Goal: Information Seeking & Learning: Learn about a topic

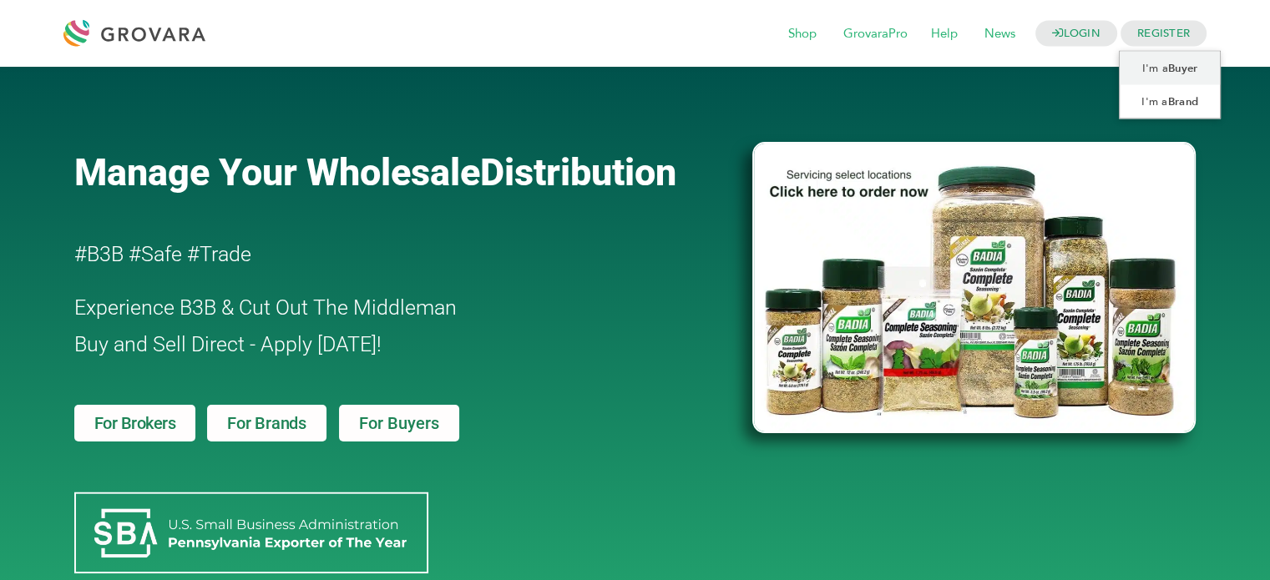
click at [1172, 33] on span "REGISTER" at bounding box center [1163, 34] width 86 height 26
click at [1155, 68] on link "I'm a Buyer" at bounding box center [1169, 68] width 101 height 33
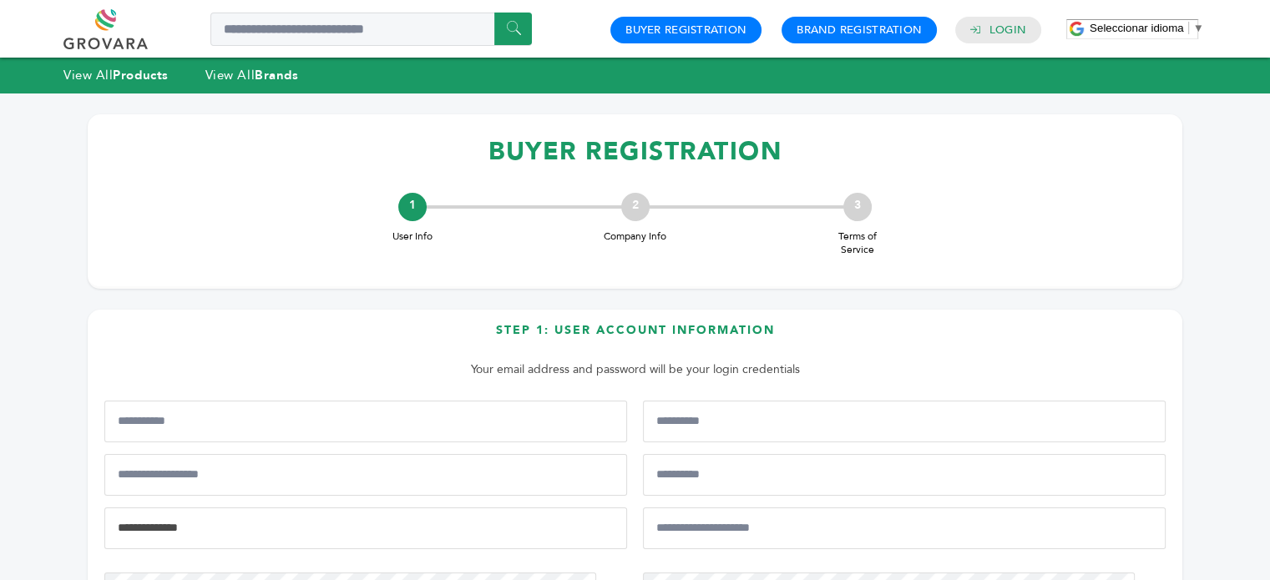
type input "**********"
click at [1001, 13] on div "0 0 Buyer Registration Brand Registration Login" at bounding box center [825, 29] width 447 height 40
click at [992, 26] on link "Login" at bounding box center [1007, 30] width 37 height 15
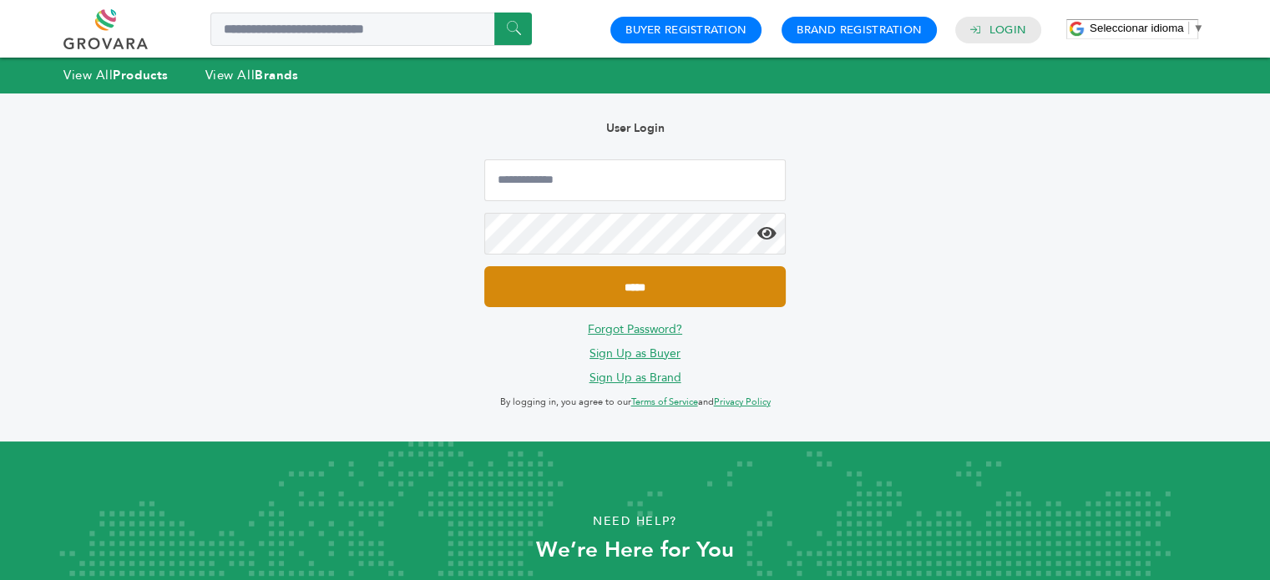
type input "**********"
click at [652, 290] on input "*****" at bounding box center [634, 286] width 301 height 41
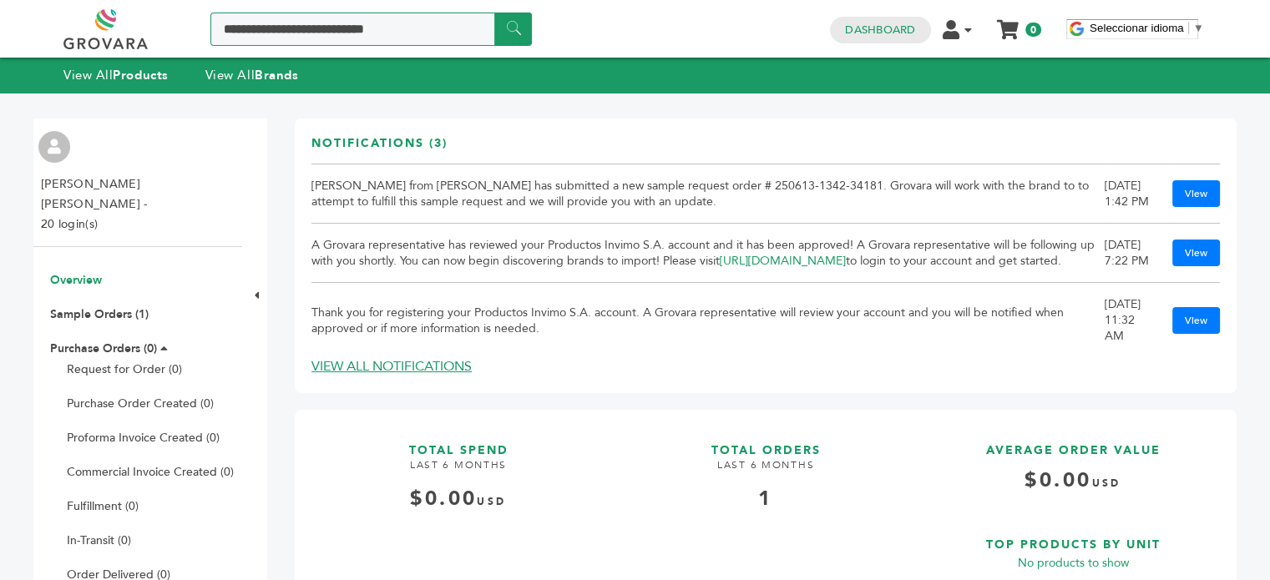
click at [317, 38] on input "Search a product or brand..." at bounding box center [370, 29] width 321 height 33
paste input "**********"
type input "**********"
click at [494, 13] on input "******" at bounding box center [513, 29] width 38 height 33
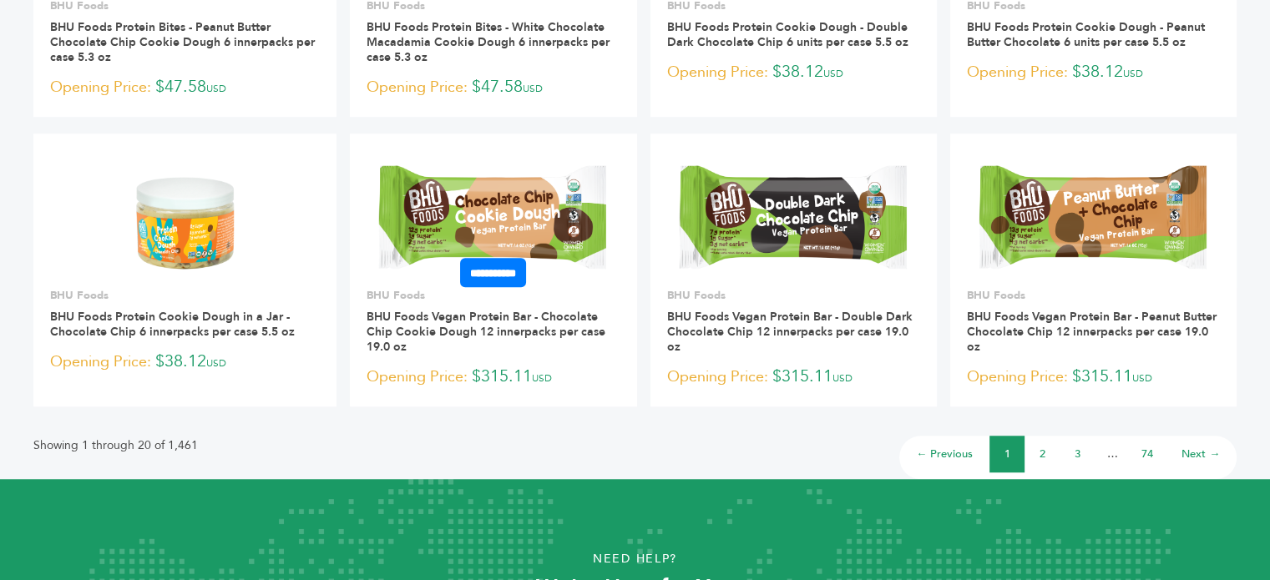
scroll to position [1336, 0]
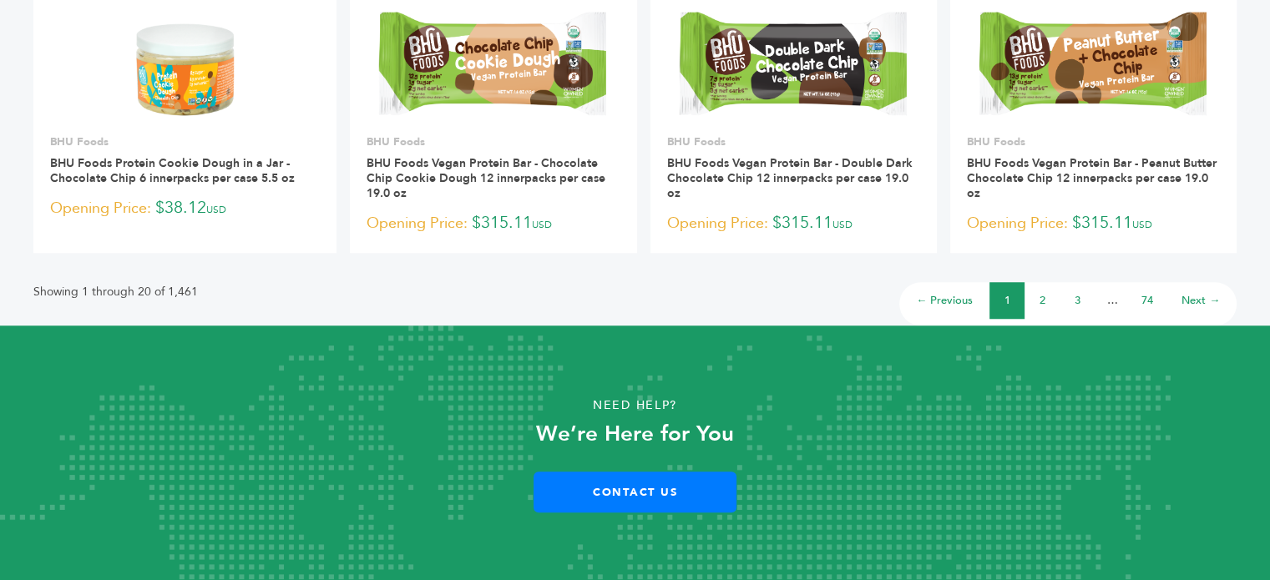
click at [1042, 296] on link "2" at bounding box center [1042, 300] width 6 height 15
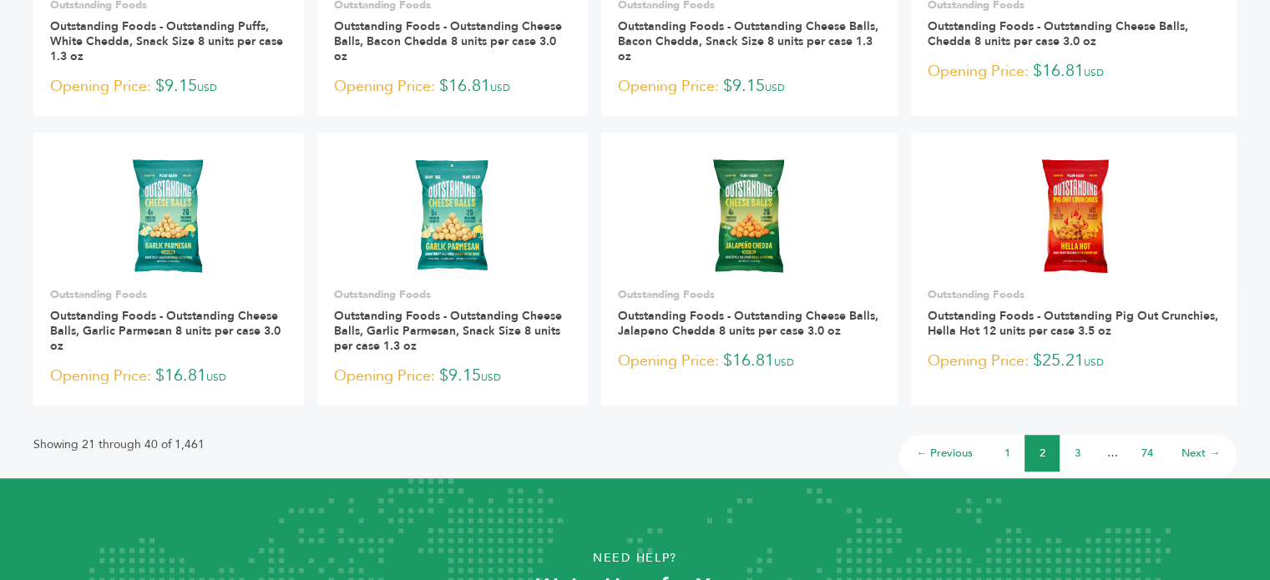
scroll to position [1169, 0]
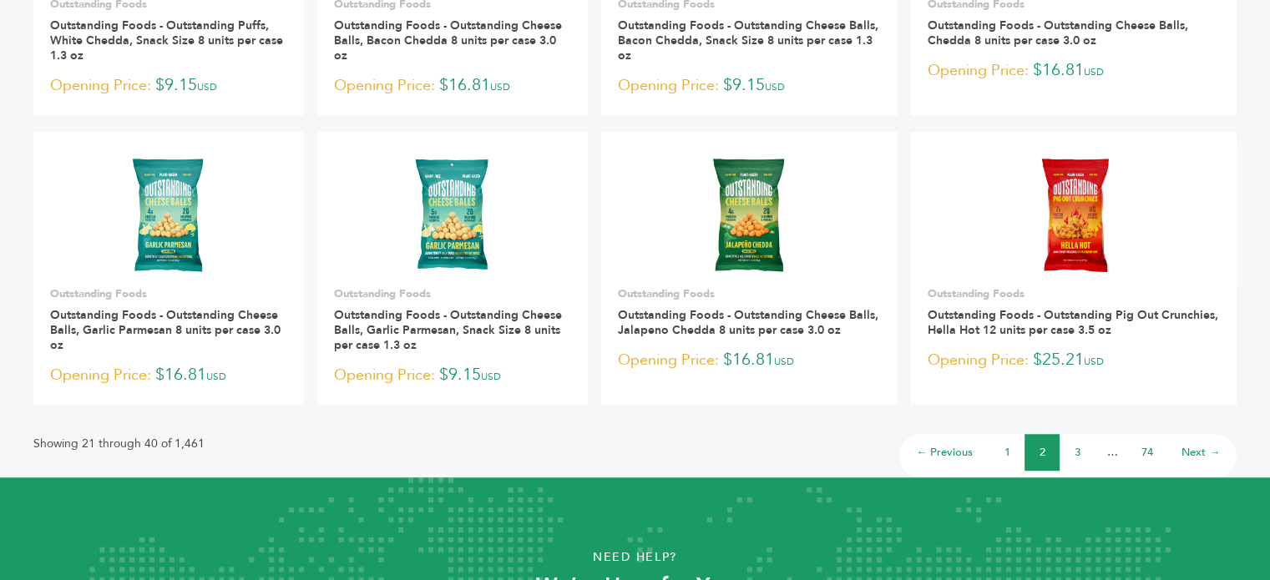
click at [1075, 451] on link "3" at bounding box center [1077, 452] width 6 height 15
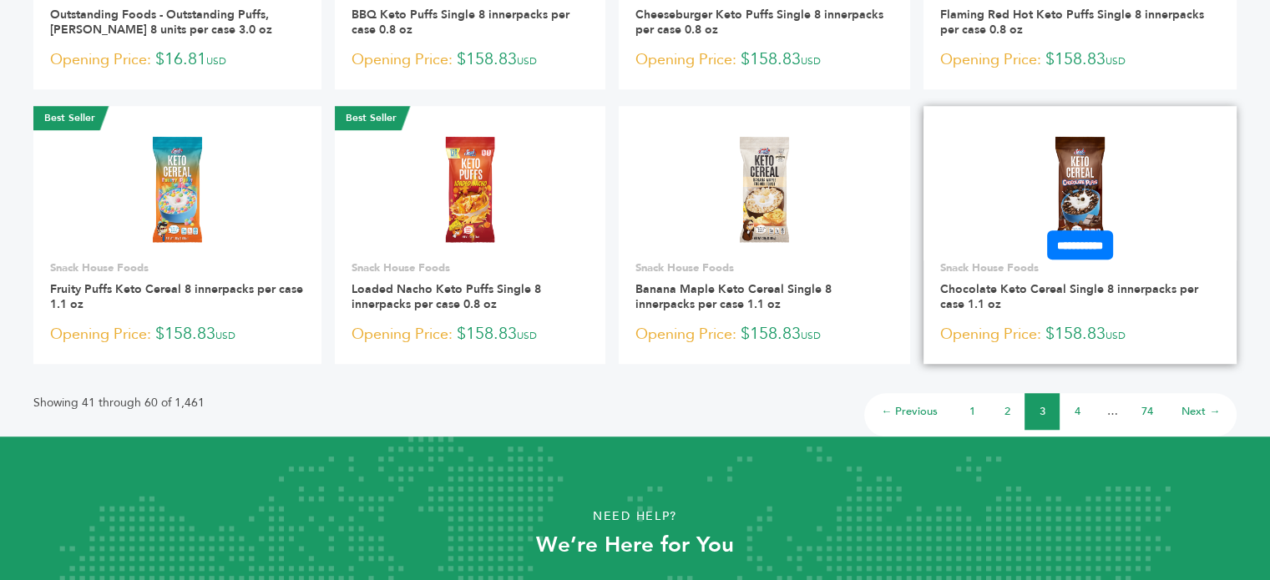
scroll to position [1306, 0]
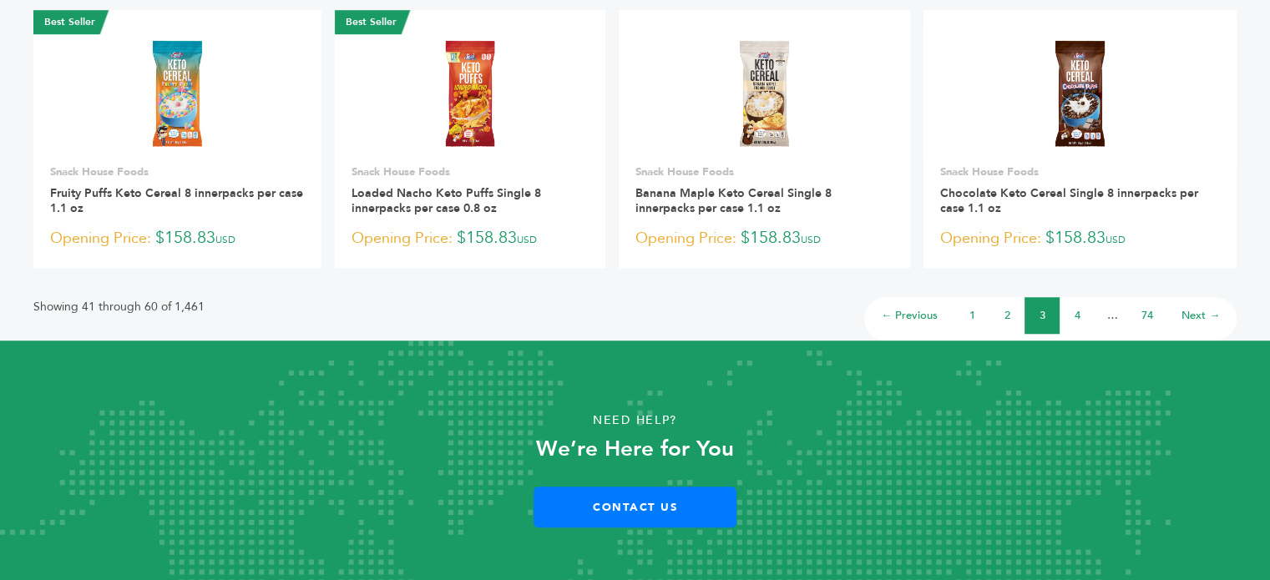
click at [1078, 308] on link "4" at bounding box center [1077, 315] width 6 height 15
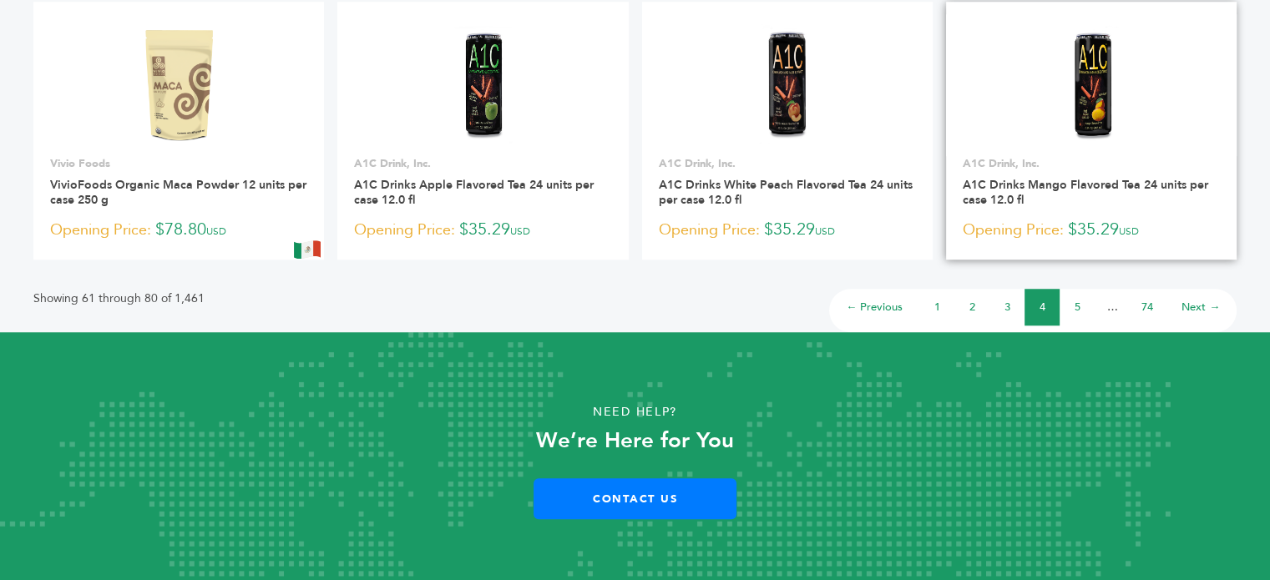
scroll to position [1275, 0]
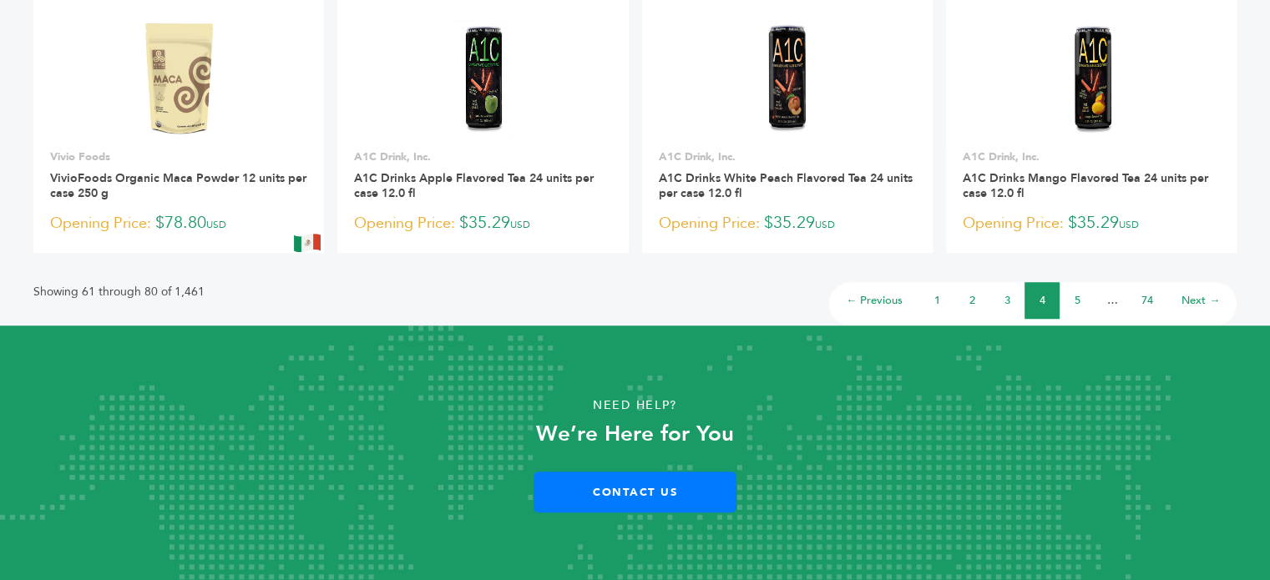
click at [1079, 306] on link "5" at bounding box center [1077, 300] width 6 height 15
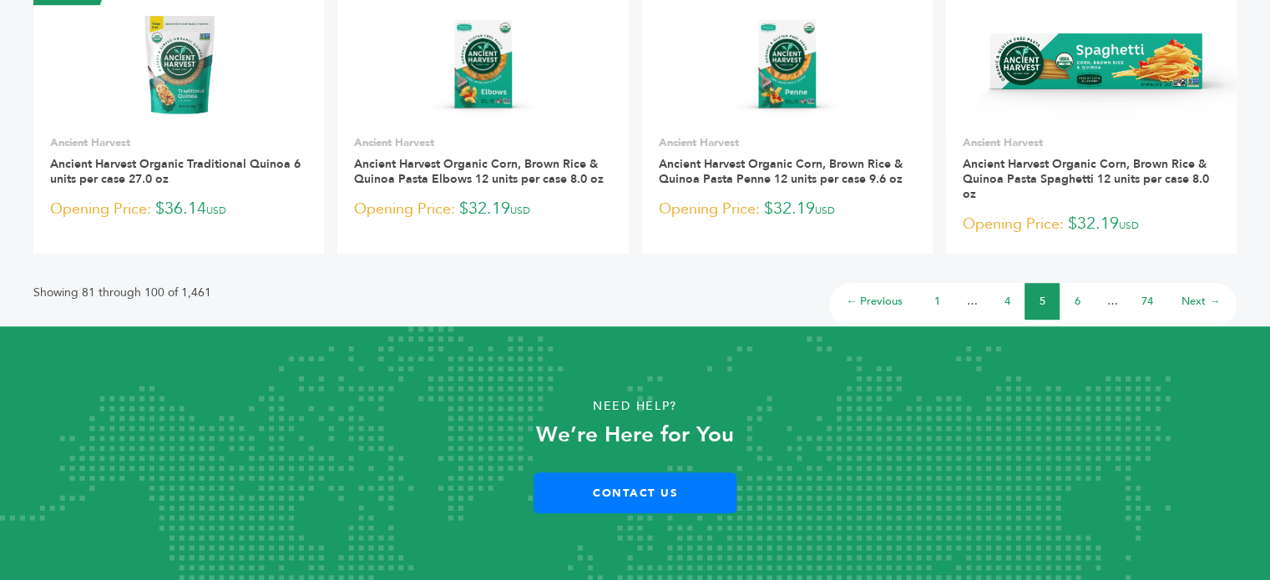
scroll to position [1290, 0]
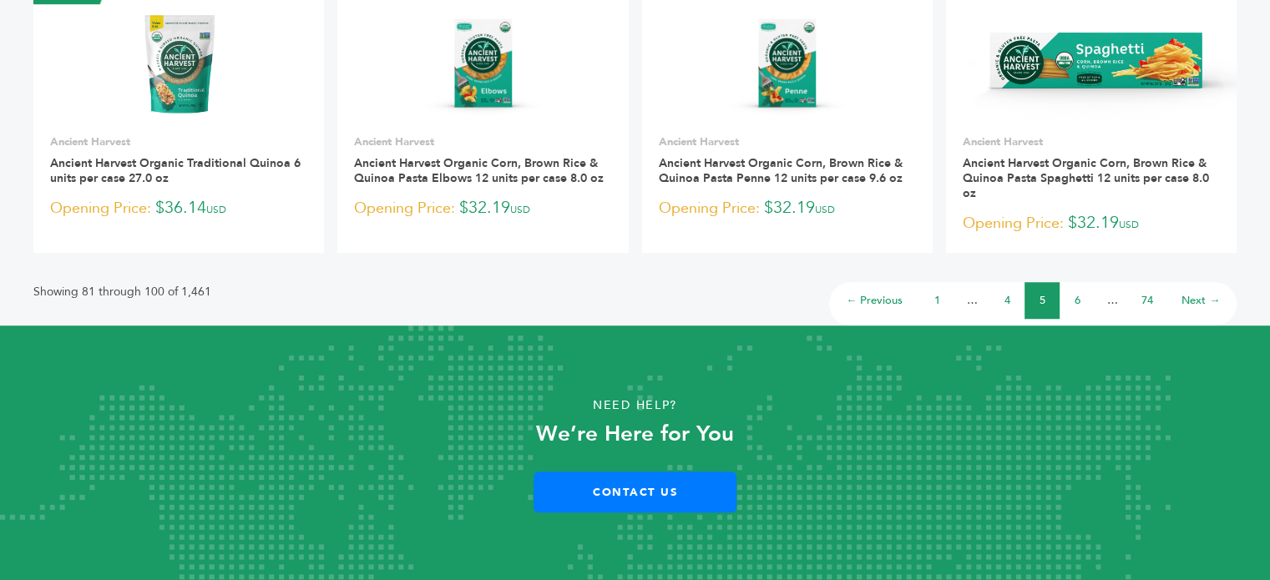
click at [1078, 300] on link "6" at bounding box center [1077, 300] width 6 height 15
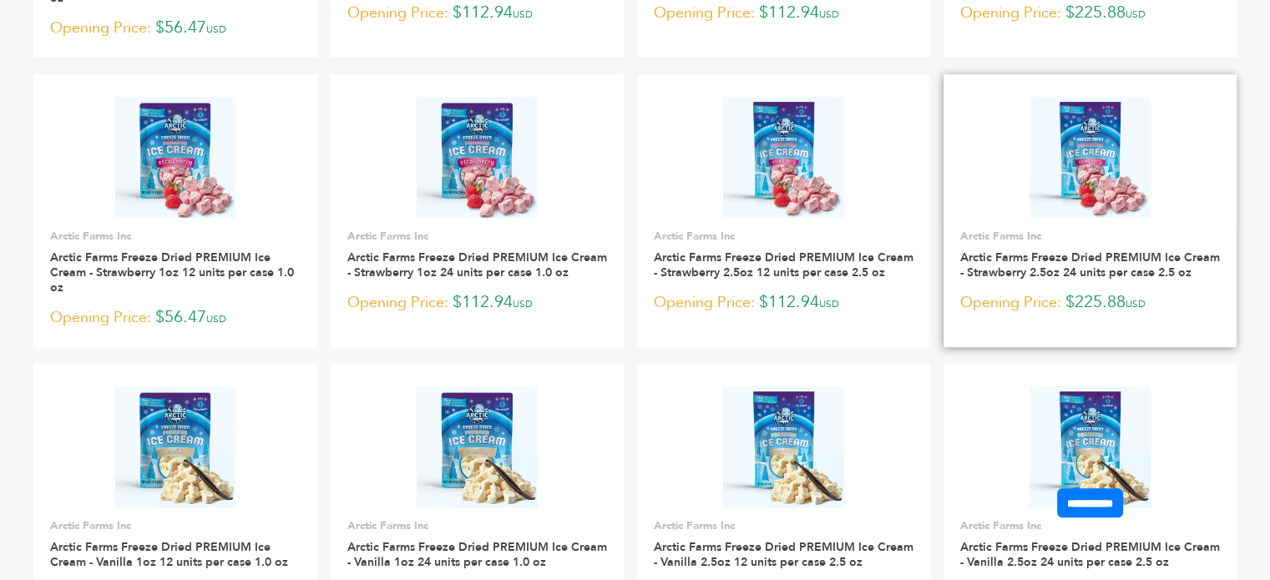
scroll to position [1252, 0]
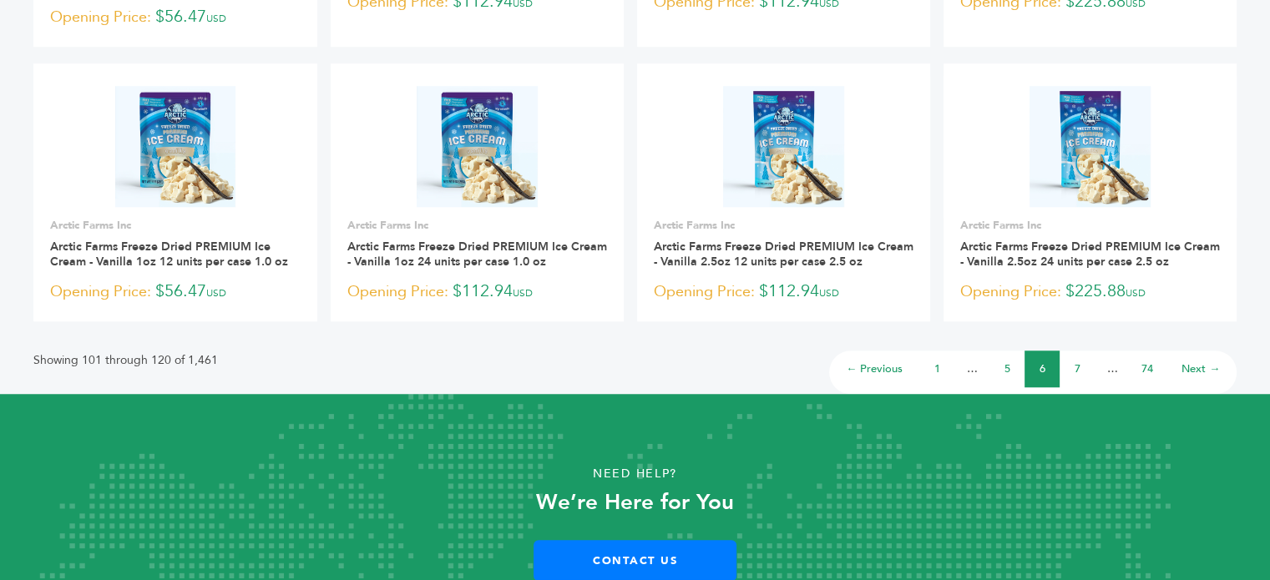
click at [1075, 369] on link "7" at bounding box center [1077, 368] width 6 height 15
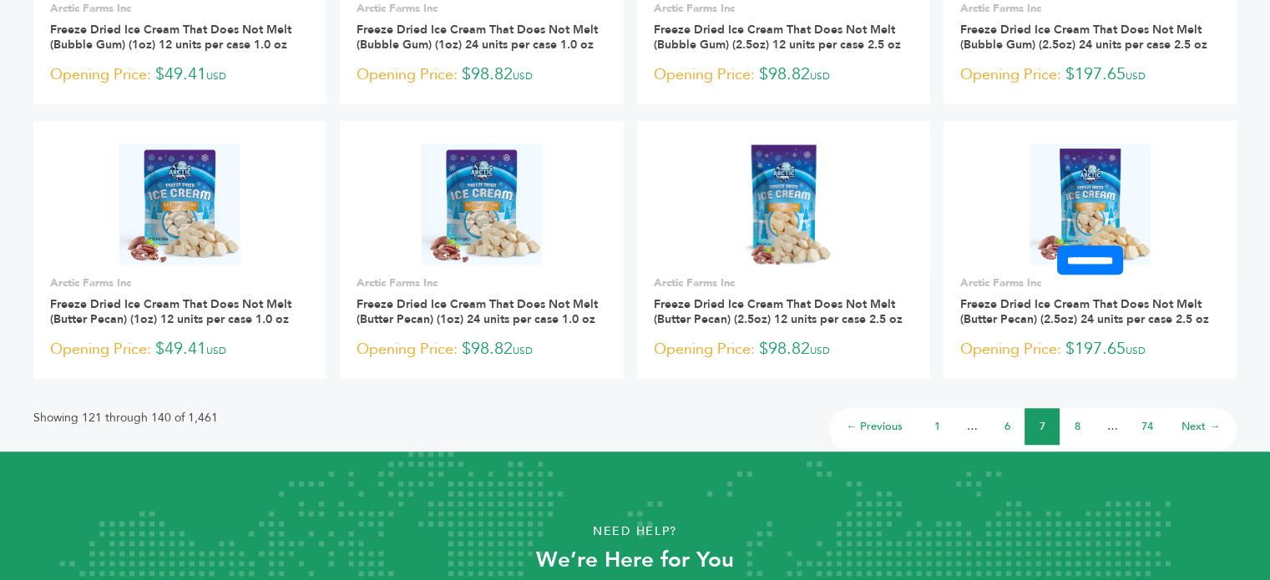
scroll to position [1169, 0]
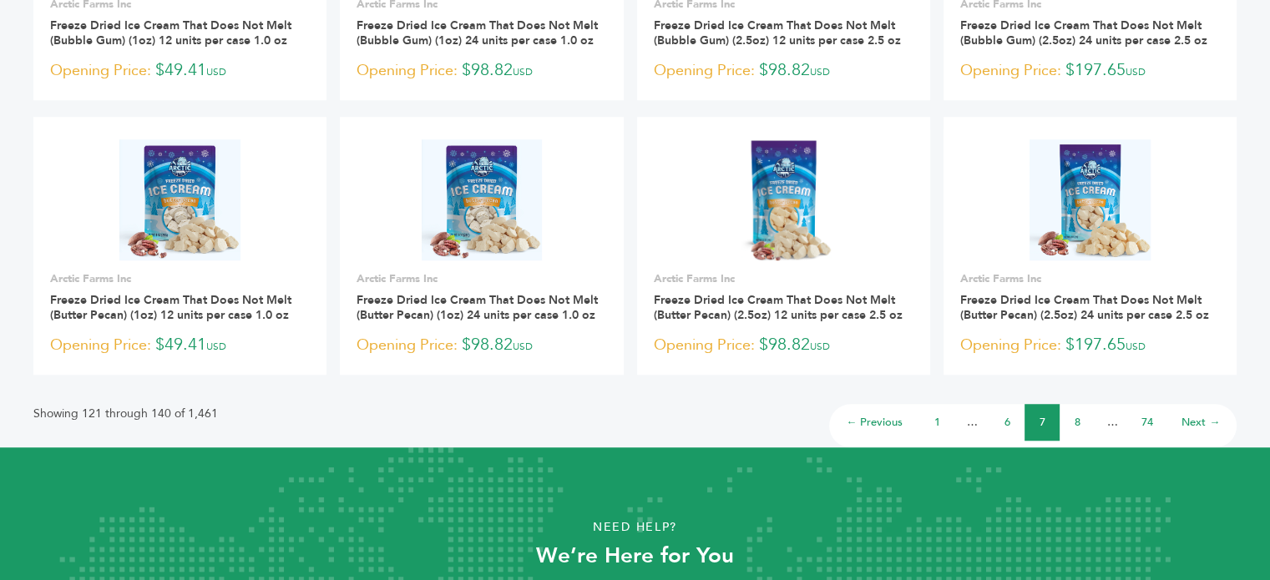
click at [1075, 417] on link "8" at bounding box center [1077, 422] width 6 height 15
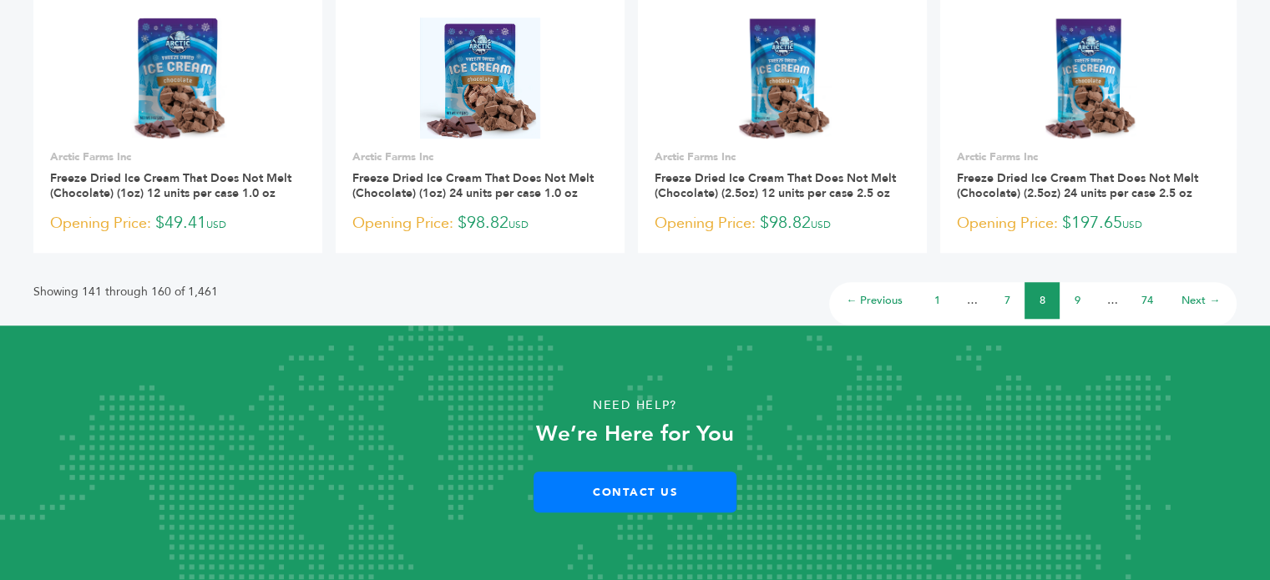
scroll to position [1321, 0]
click at [1078, 300] on link "9" at bounding box center [1077, 300] width 6 height 15
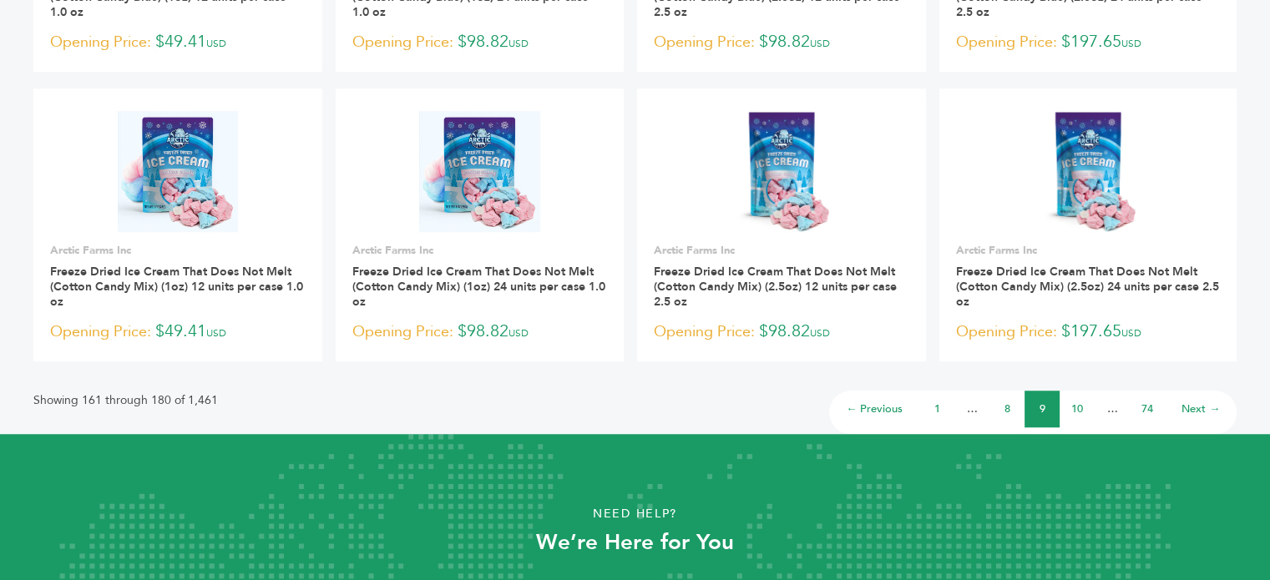
scroll to position [1346, 0]
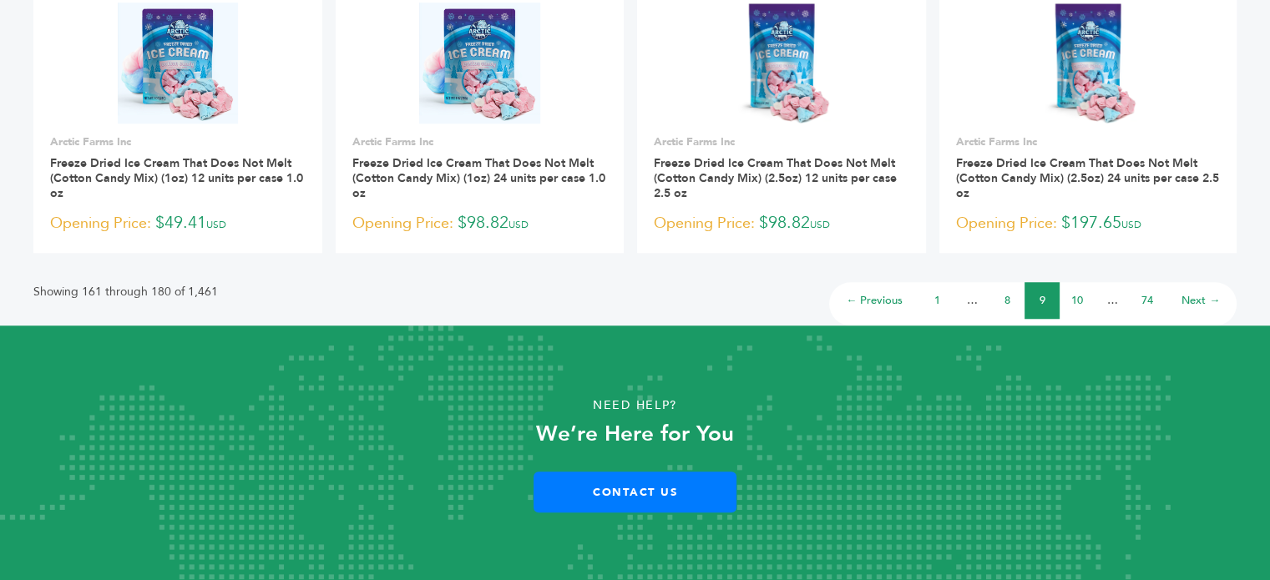
click at [1078, 300] on link "10" at bounding box center [1077, 300] width 12 height 15
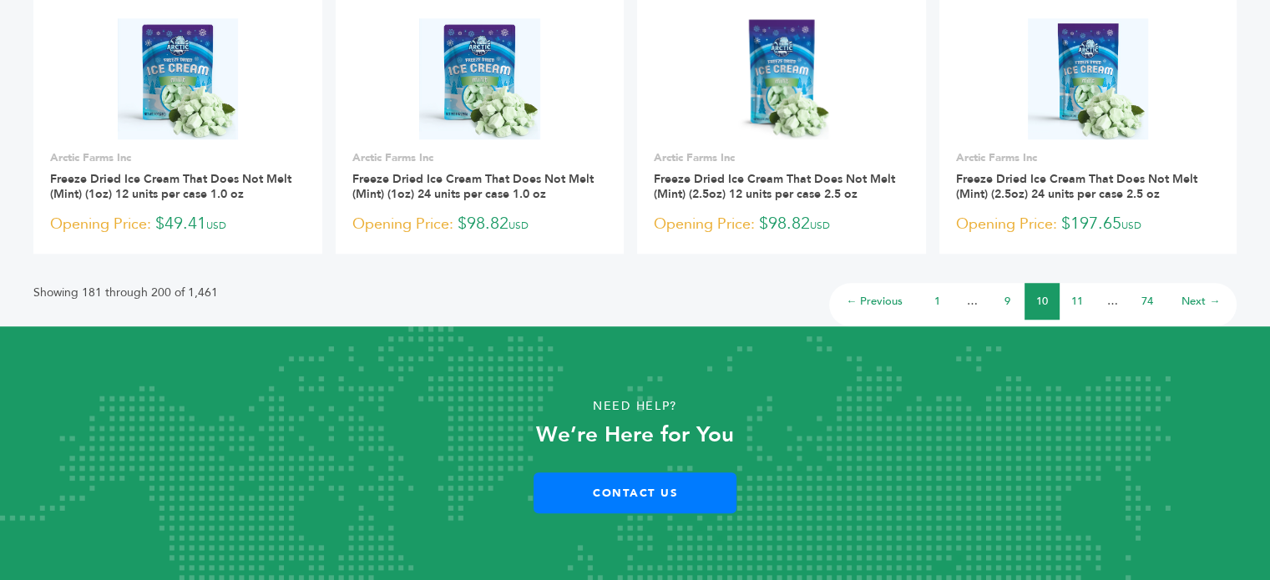
scroll to position [1290, 0]
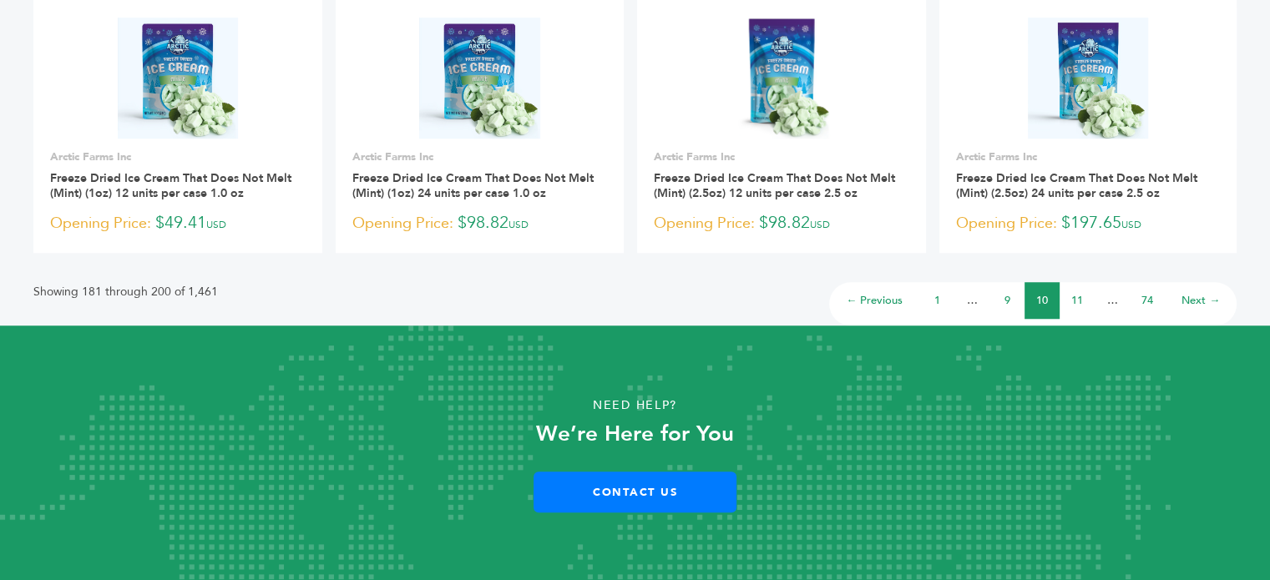
click at [1072, 307] on link "11" at bounding box center [1077, 300] width 12 height 15
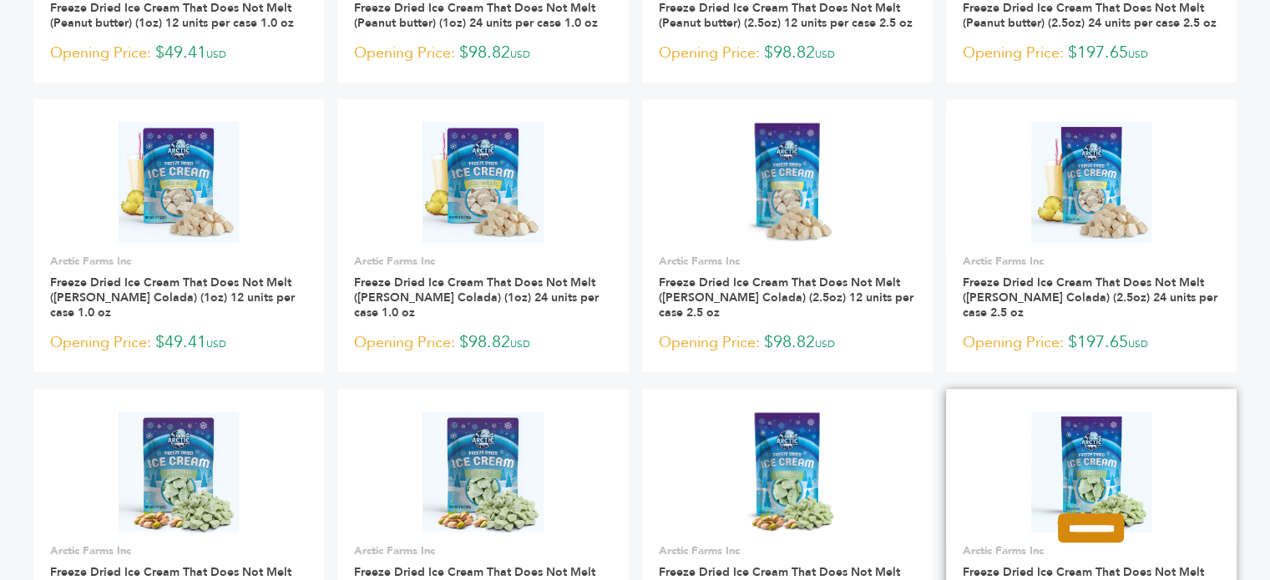
scroll to position [1169, 0]
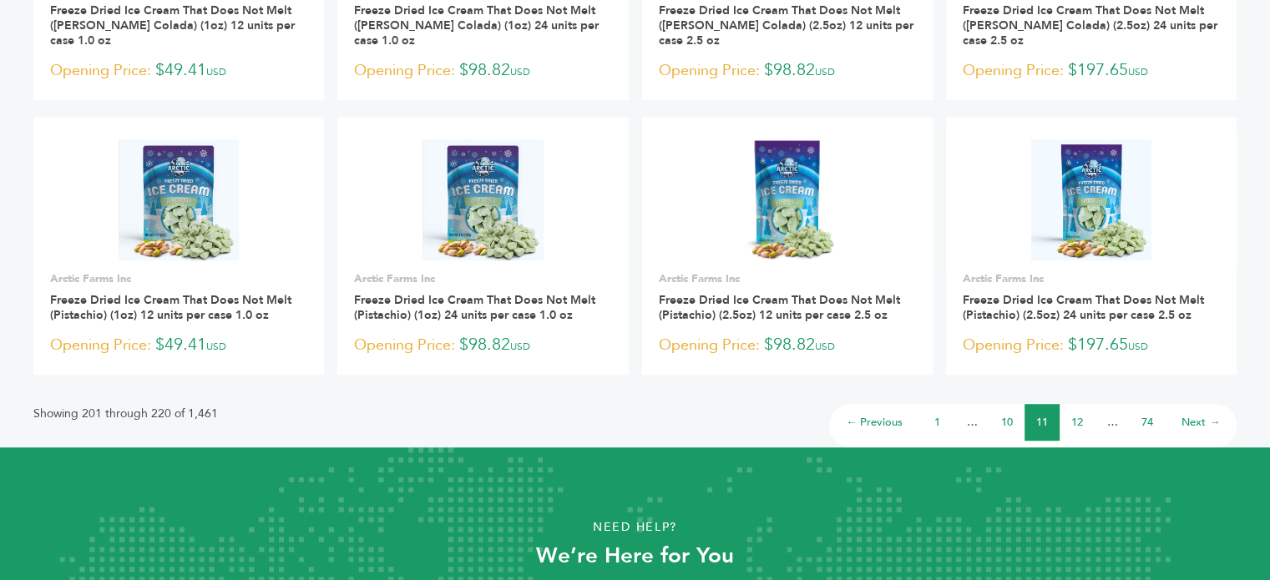
click at [1080, 430] on link "12" at bounding box center [1077, 422] width 12 height 15
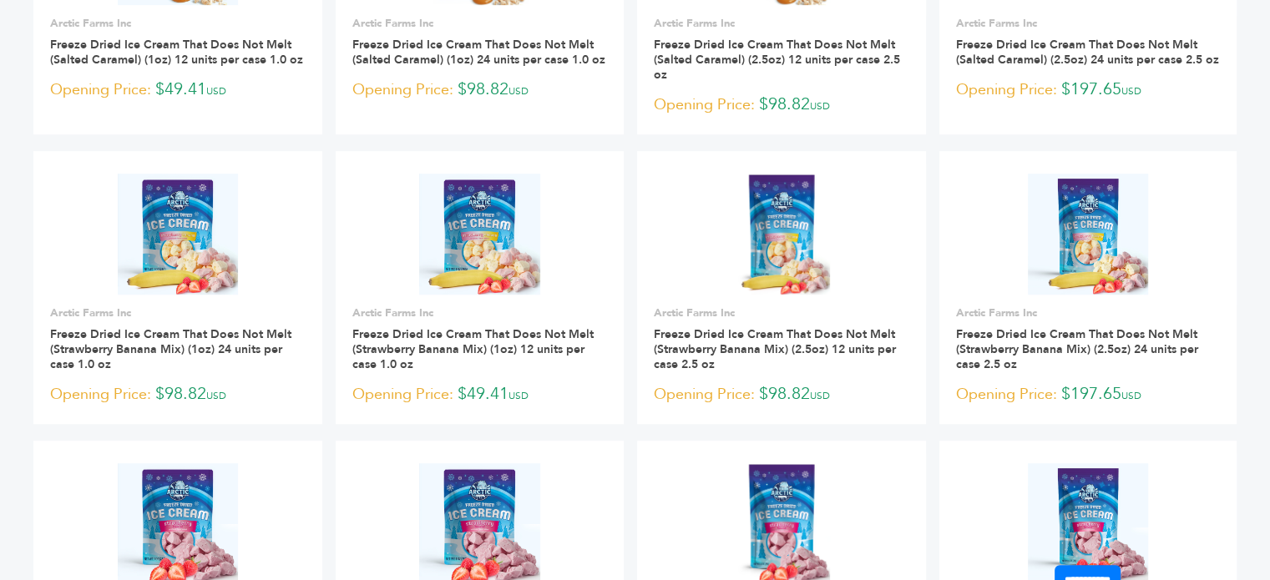
scroll to position [1085, 0]
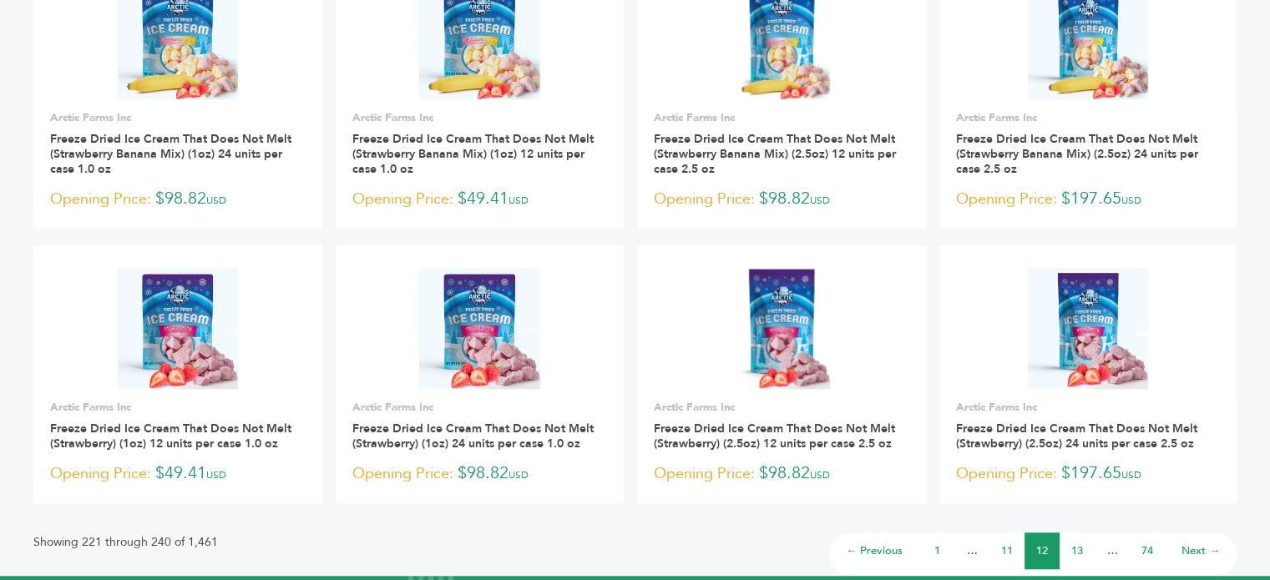
click at [1080, 558] on link "13" at bounding box center [1077, 550] width 12 height 15
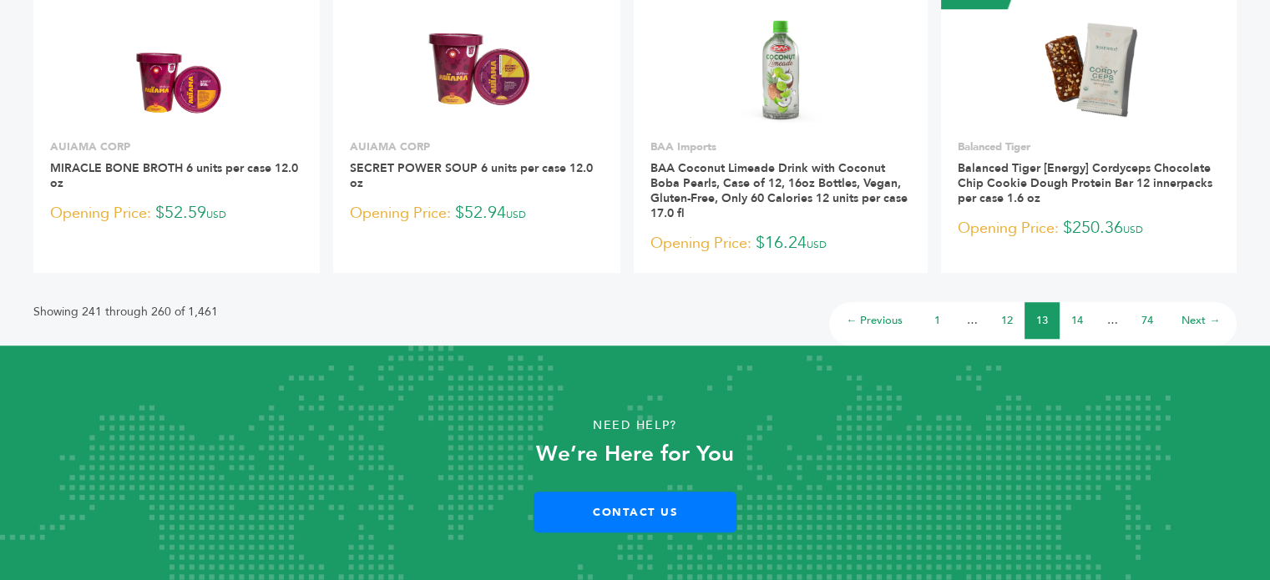
scroll to position [1290, 0]
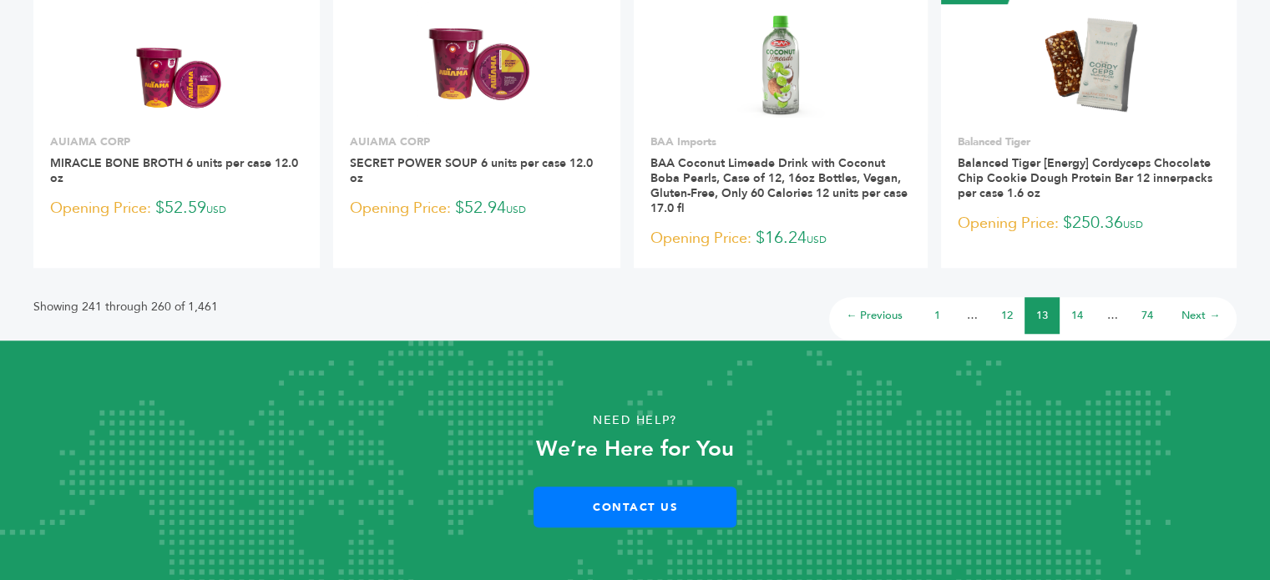
click at [1076, 308] on link "14" at bounding box center [1077, 315] width 12 height 15
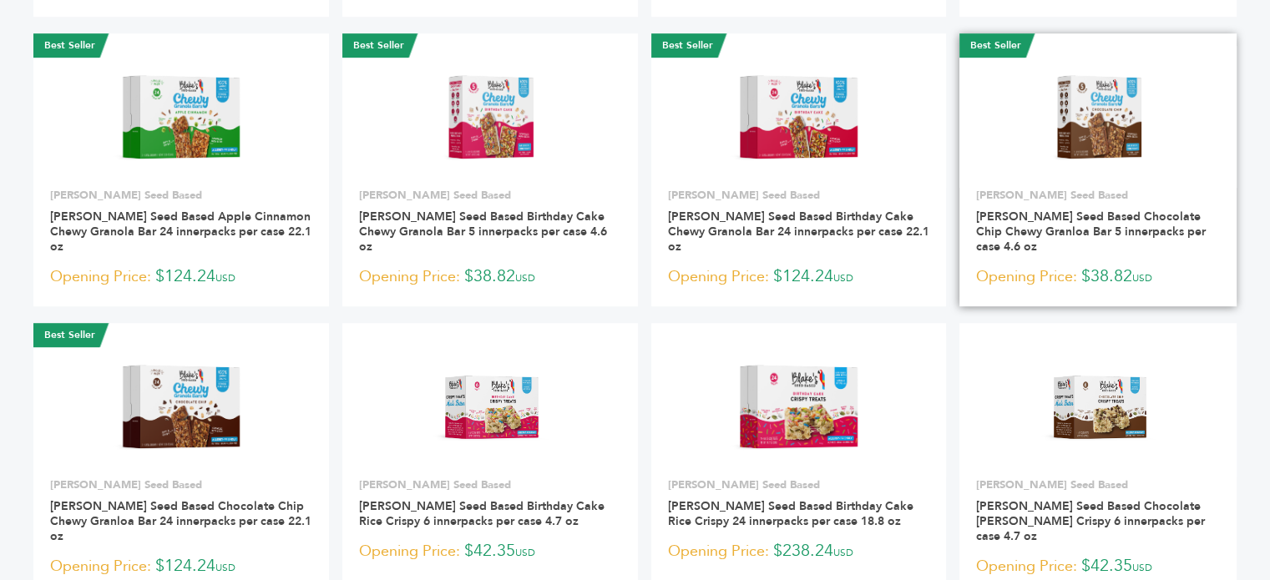
scroll to position [1252, 0]
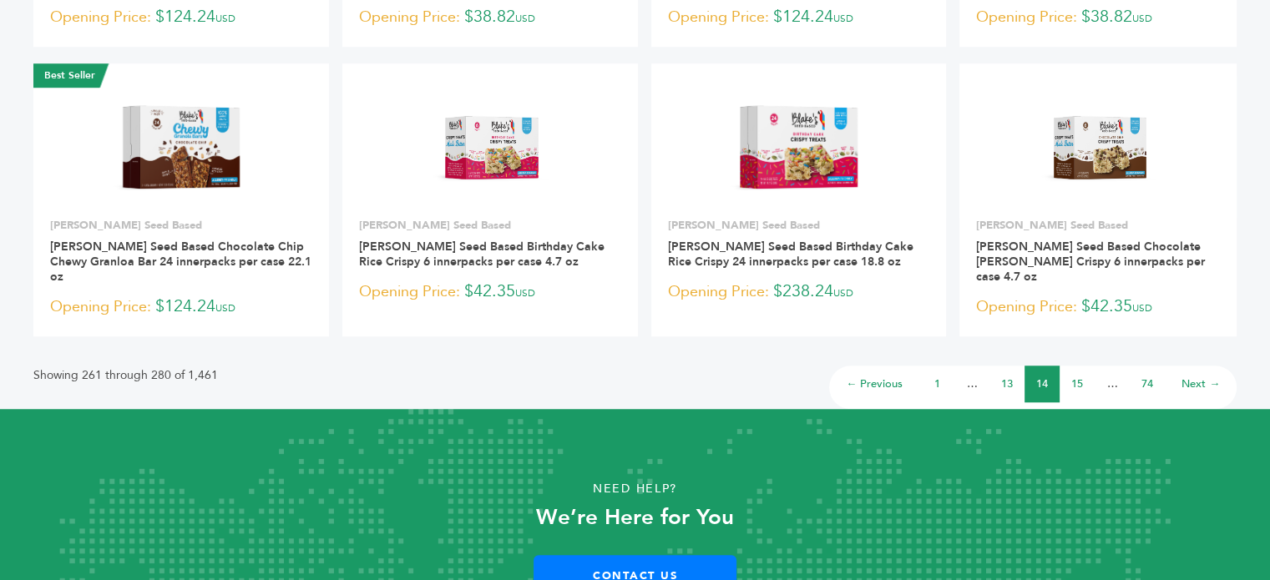
click at [1074, 376] on link "15" at bounding box center [1077, 383] width 12 height 15
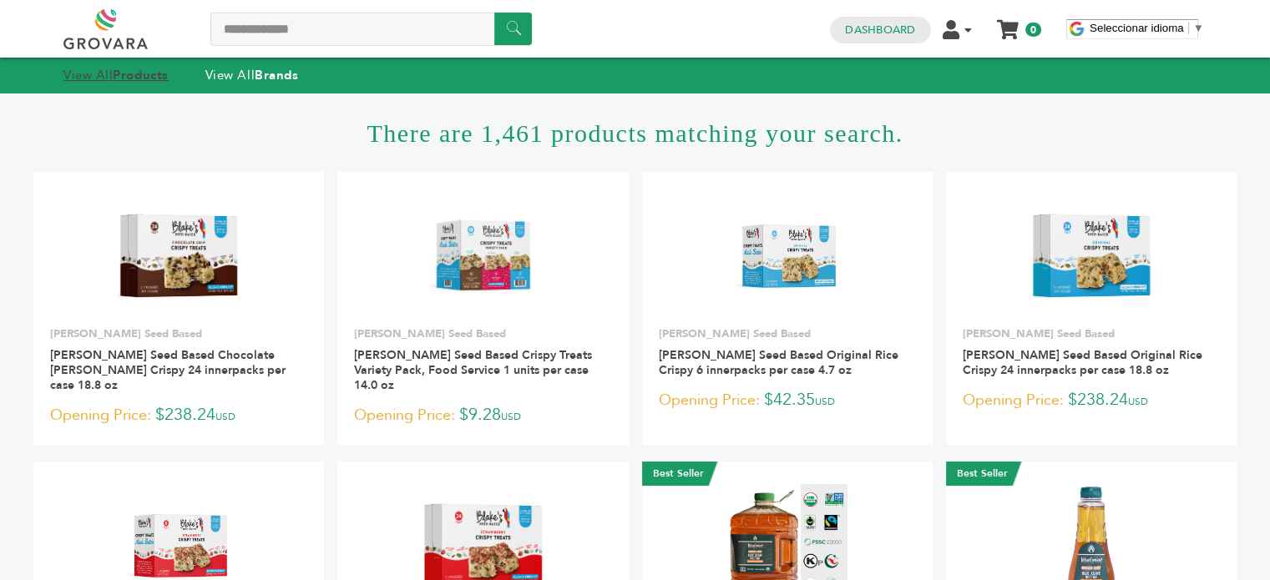
click at [83, 76] on link "View All Products" at bounding box center [115, 75] width 105 height 17
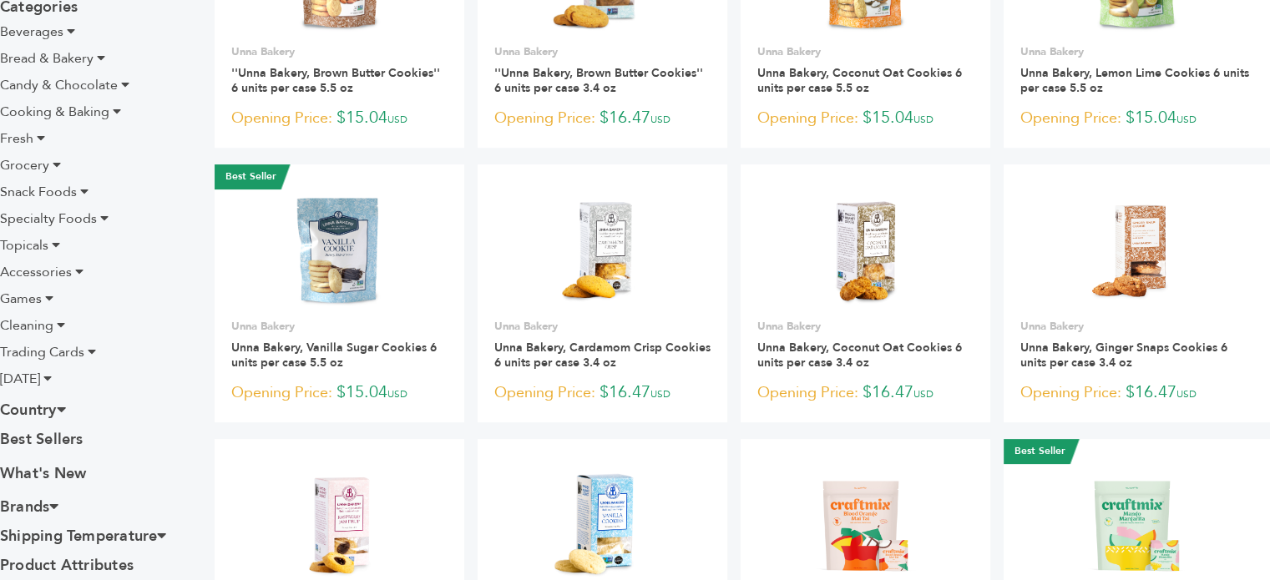
scroll to position [334, 0]
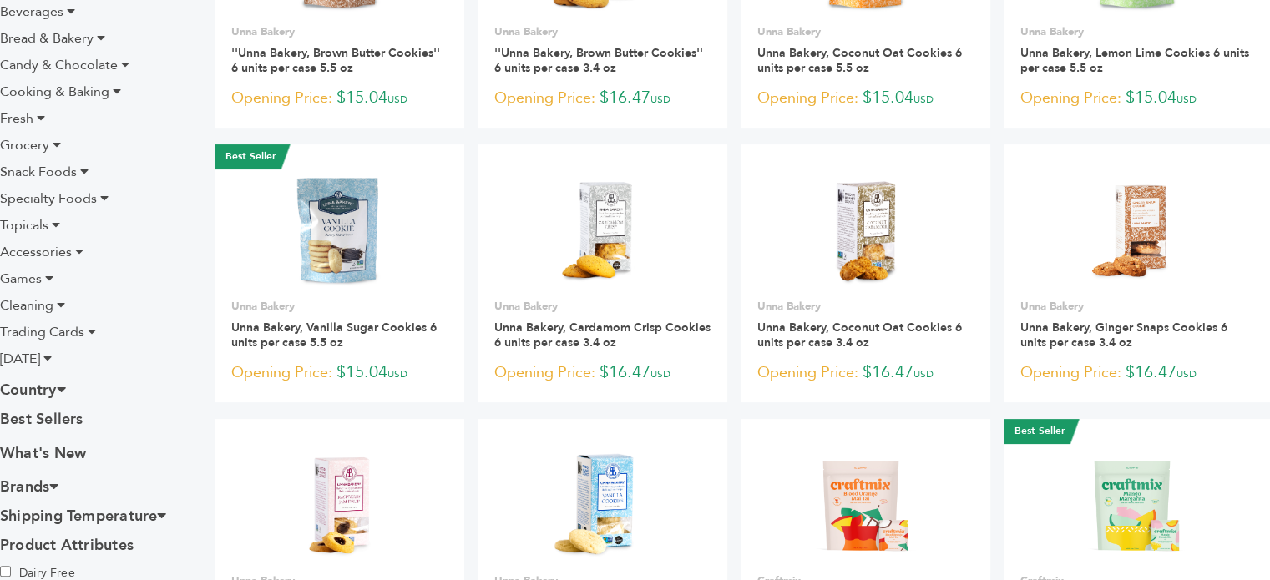
click at [38, 356] on span "[DATE]" at bounding box center [20, 359] width 40 height 18
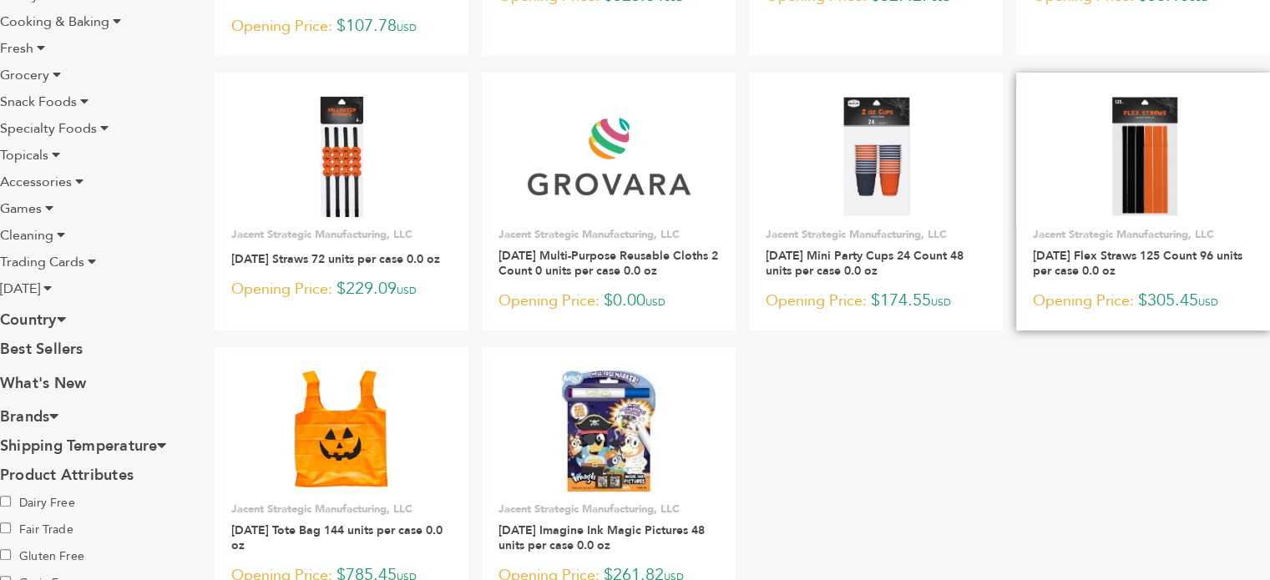
scroll to position [501, 0]
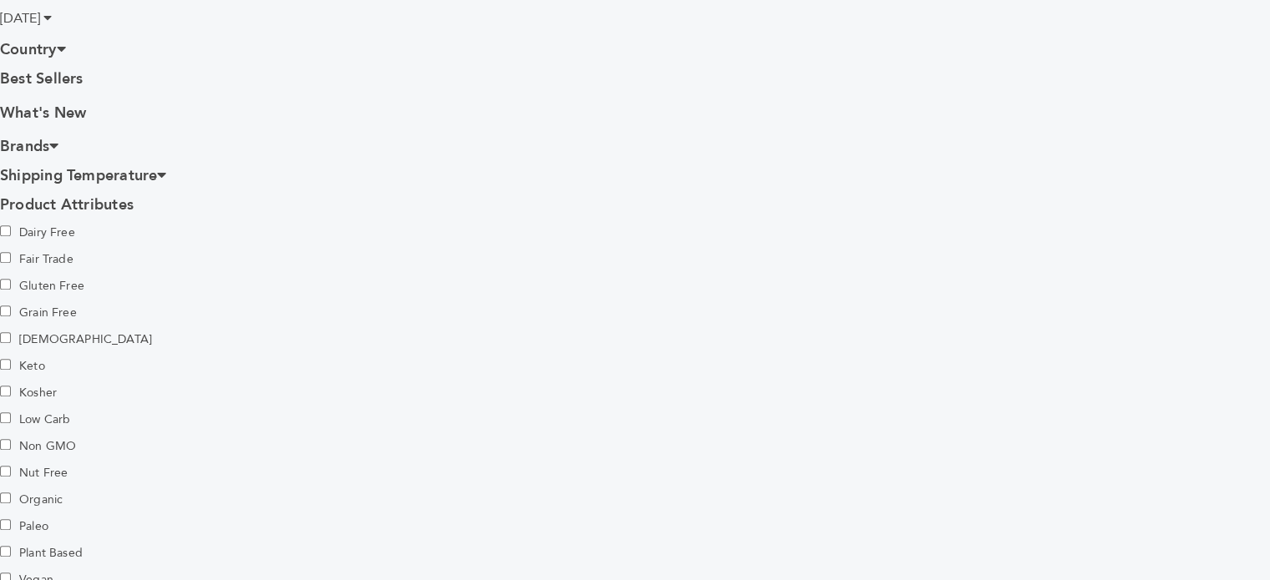
scroll to position [751, 0]
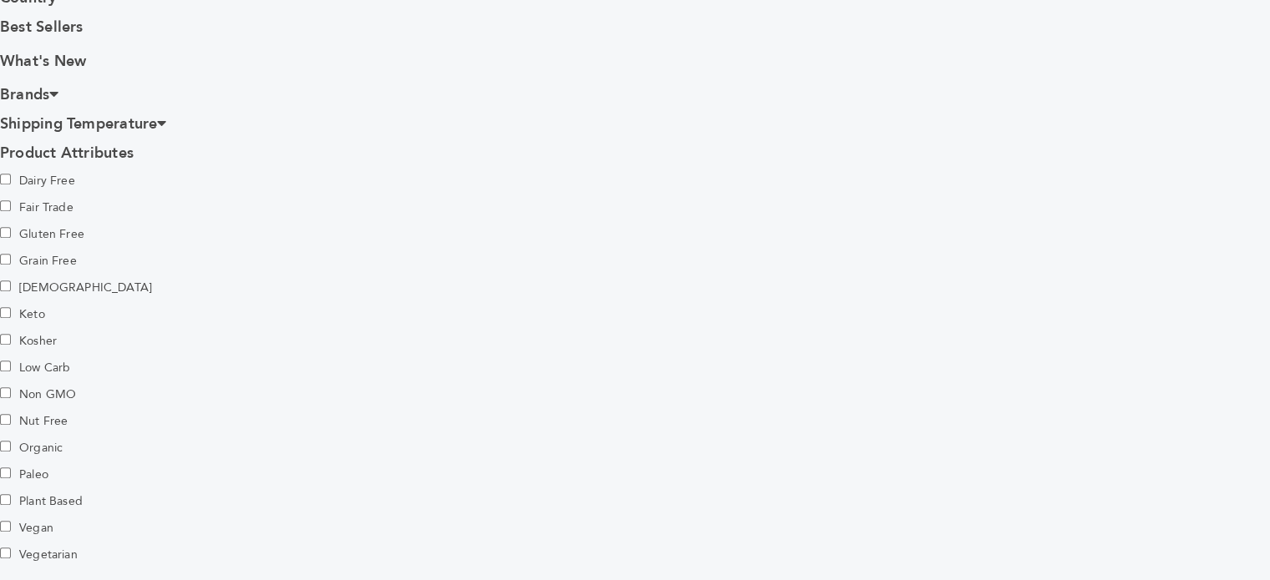
scroll to position [835, 0]
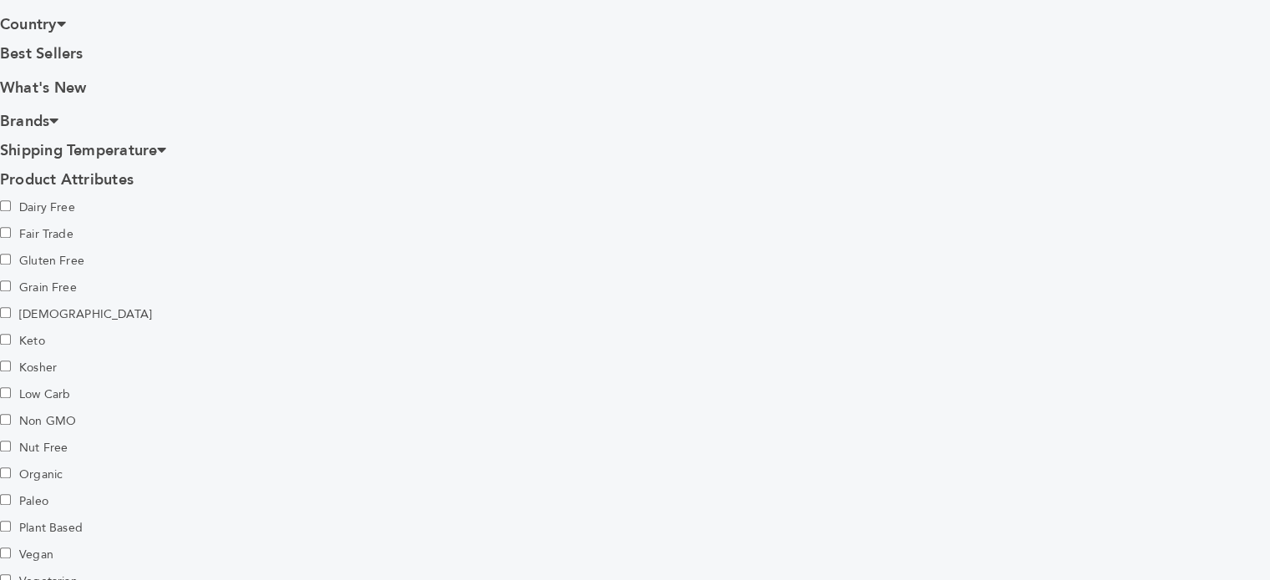
scroll to position [1085, 0]
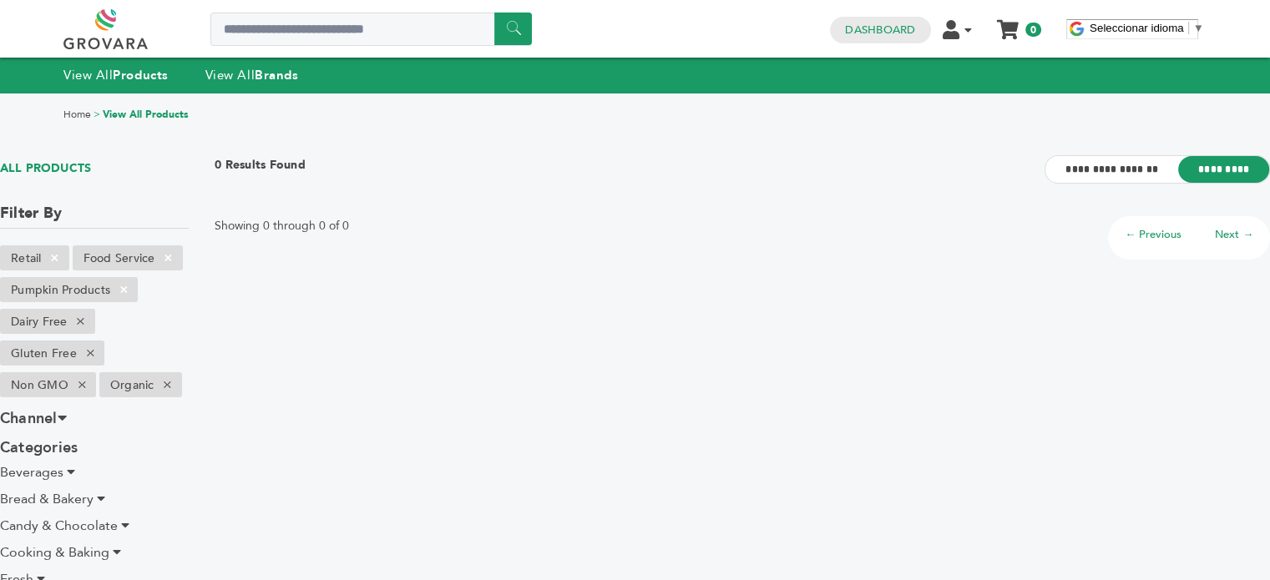
scroll to position [250, 0]
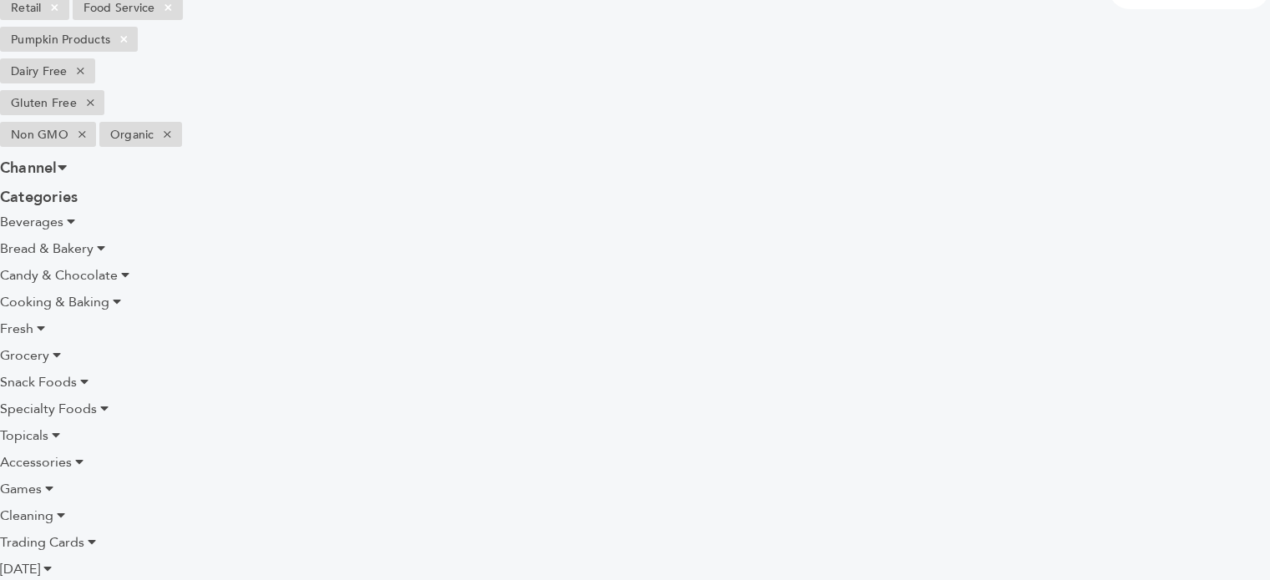
click at [45, 411] on span "Specialty Foods" at bounding box center [48, 409] width 97 height 18
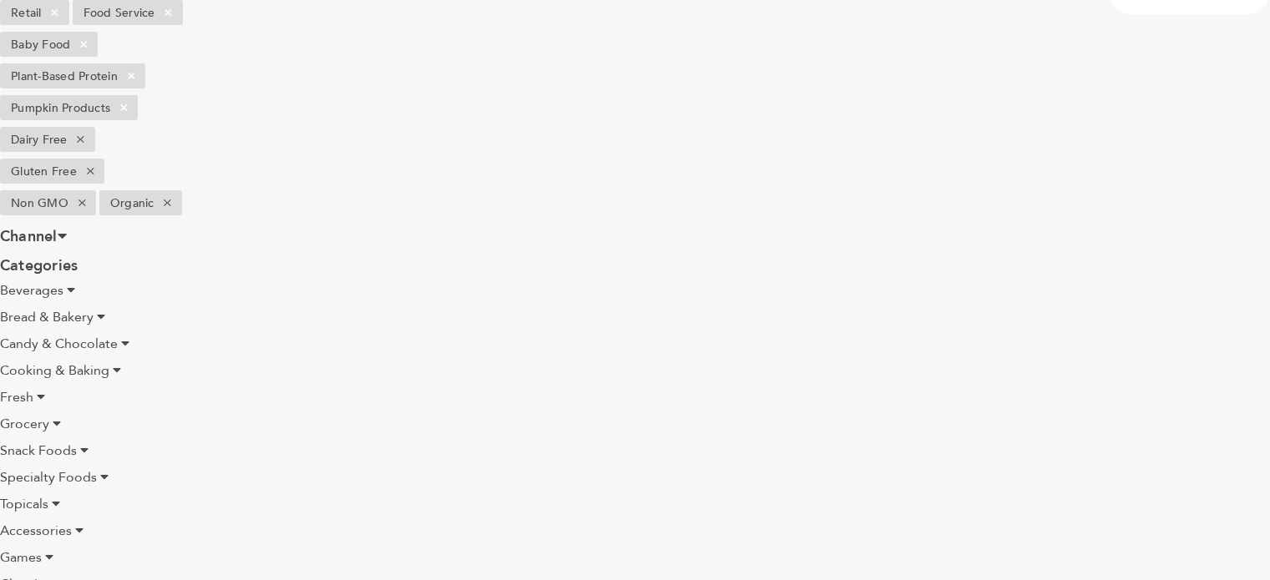
scroll to position [584, 0]
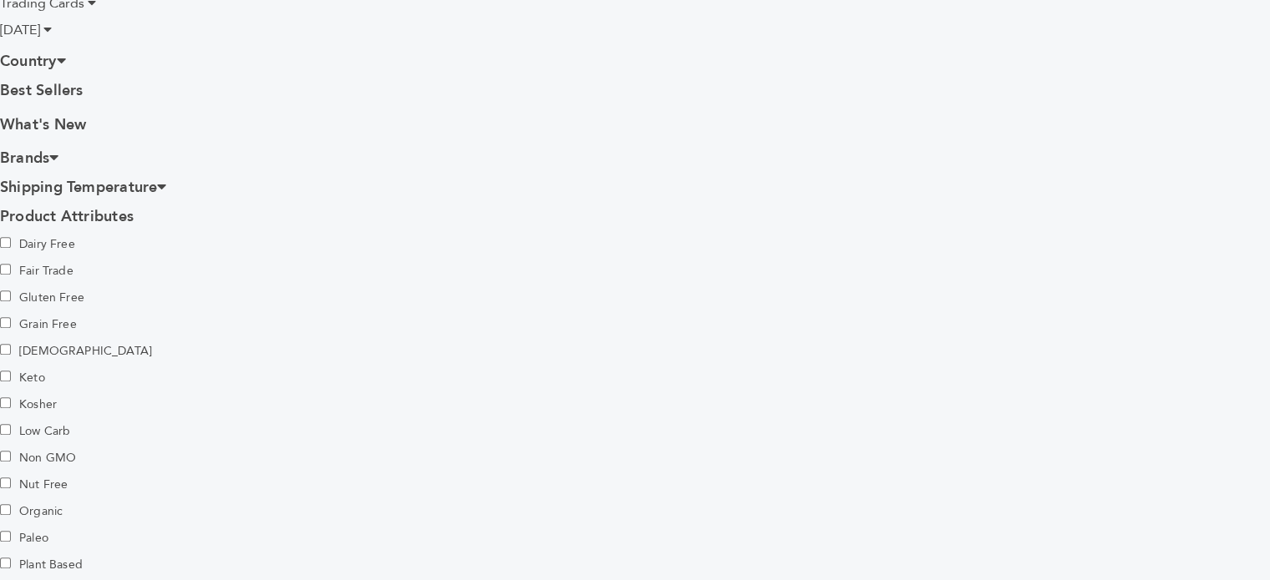
scroll to position [835, 0]
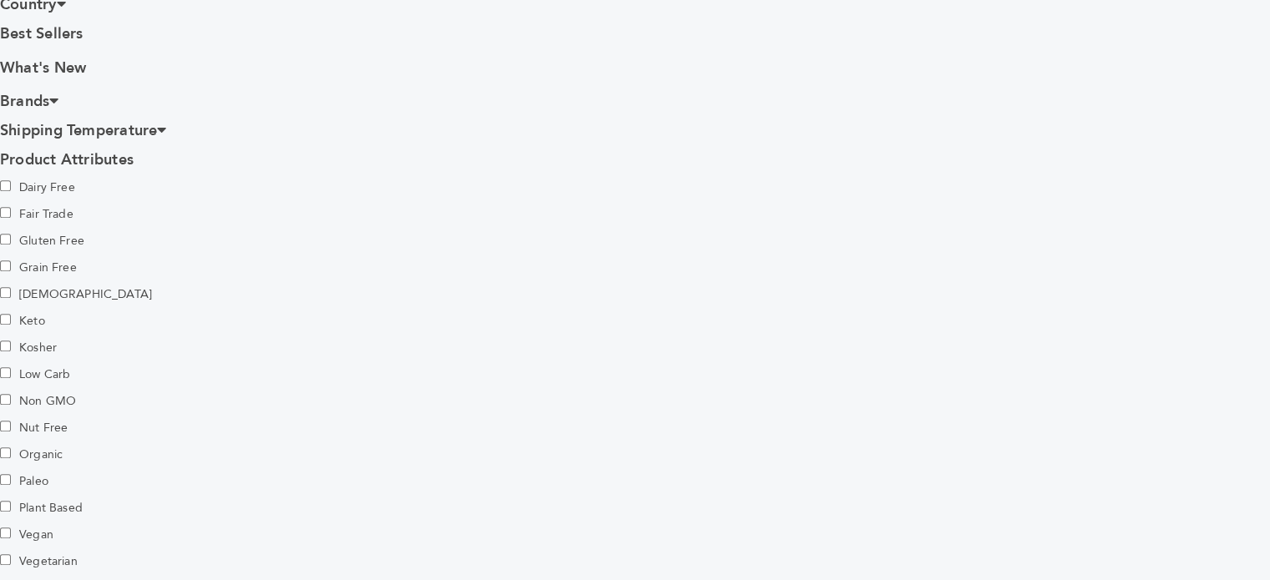
scroll to position [1002, 0]
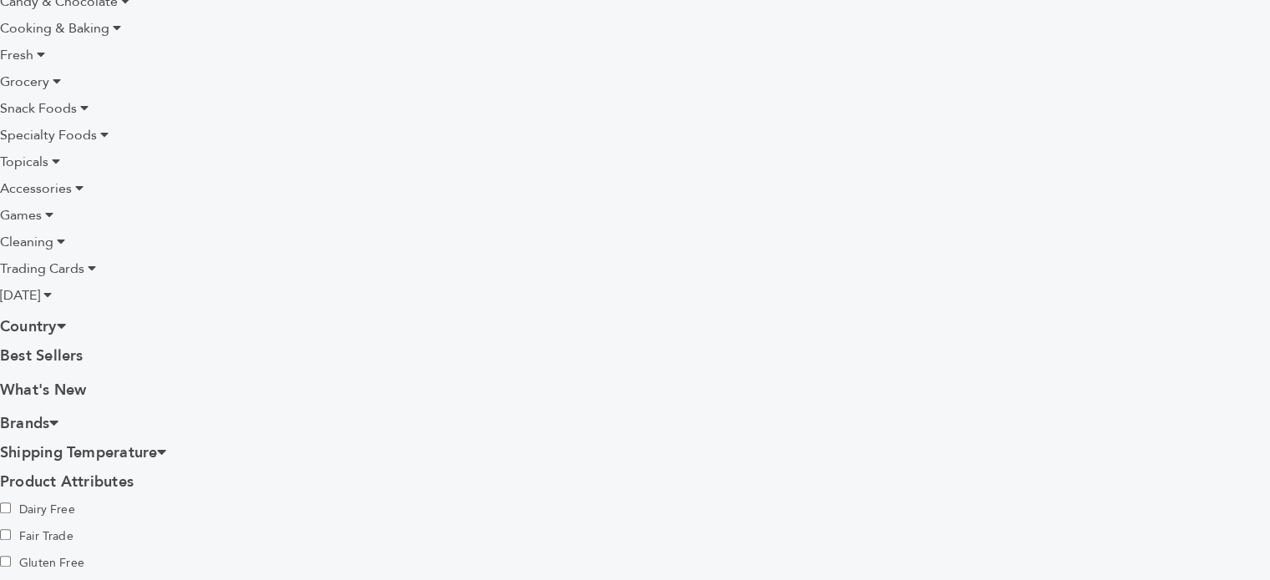
scroll to position [584, 0]
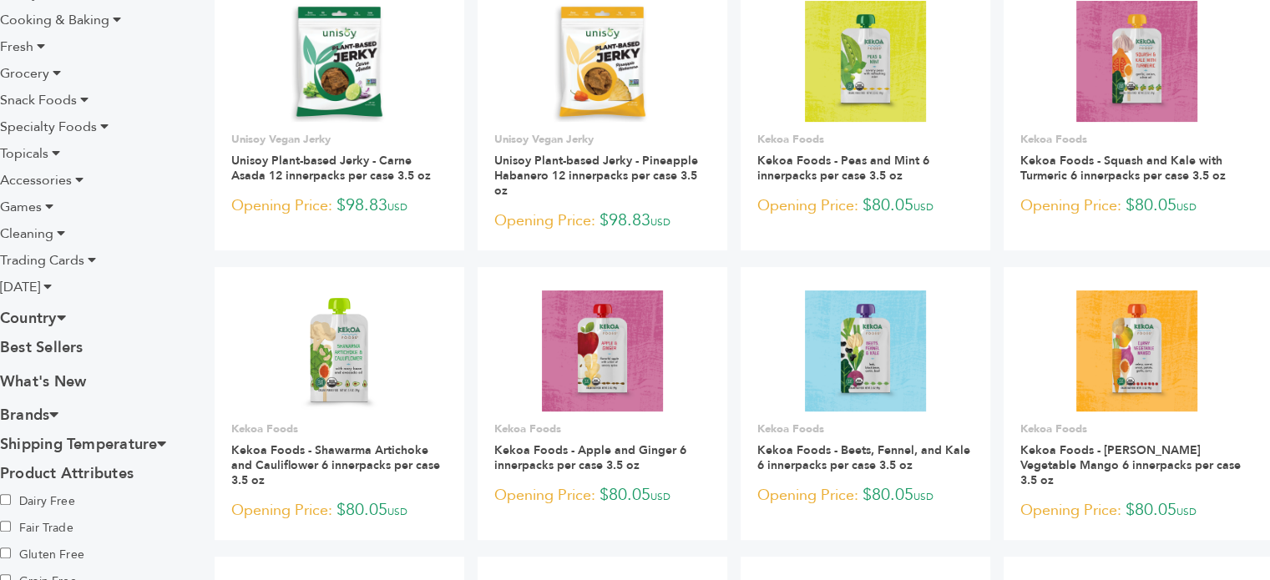
click at [43, 129] on span "Specialty Foods" at bounding box center [48, 127] width 97 height 18
